Goal: Browse casually

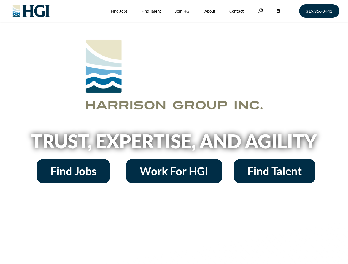
click at [174, 132] on h2 "Trust, Expertise, and Agility" at bounding box center [174, 141] width 314 height 19
click at [259, 11] on link at bounding box center [260, 10] width 6 height 5
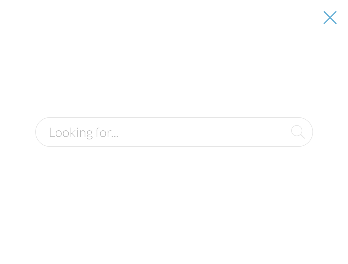
click at [174, 143] on h2 "Trust, Expertise, and Agility" at bounding box center [174, 141] width 314 height 19
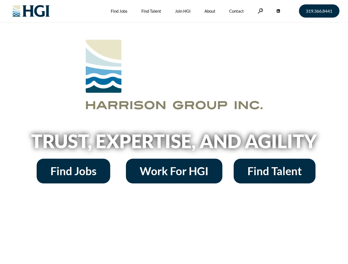
click at [174, 132] on h2 "Trust, Expertise, and Agility" at bounding box center [174, 141] width 314 height 19
click at [259, 11] on link at bounding box center [260, 10] width 6 height 5
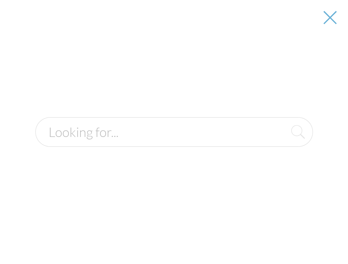
click at [174, 143] on h2 "Trust, Expertise, and Agility" at bounding box center [174, 141] width 314 height 19
